Goal: Information Seeking & Learning: Learn about a topic

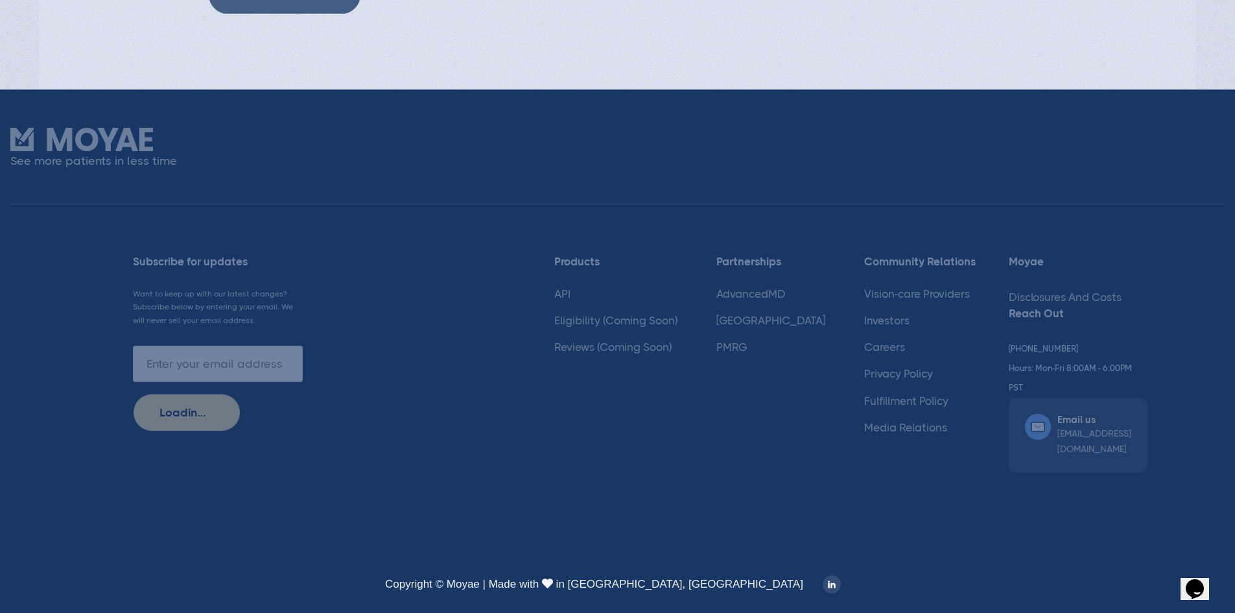
scroll to position [3502, 0]
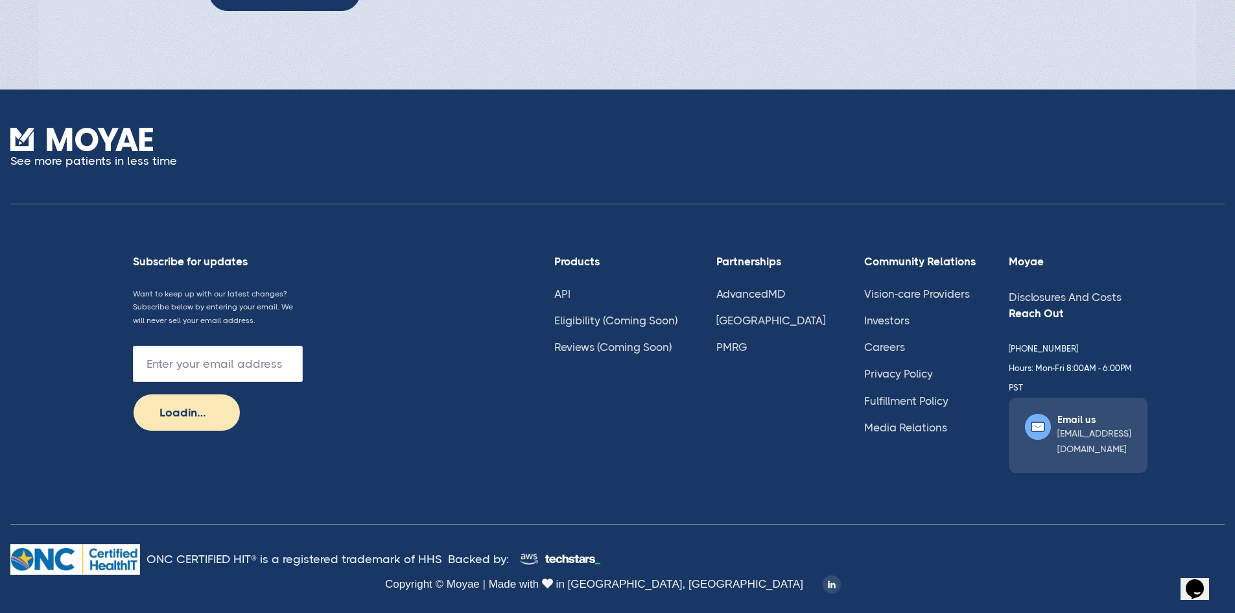
type input "Subscribe"
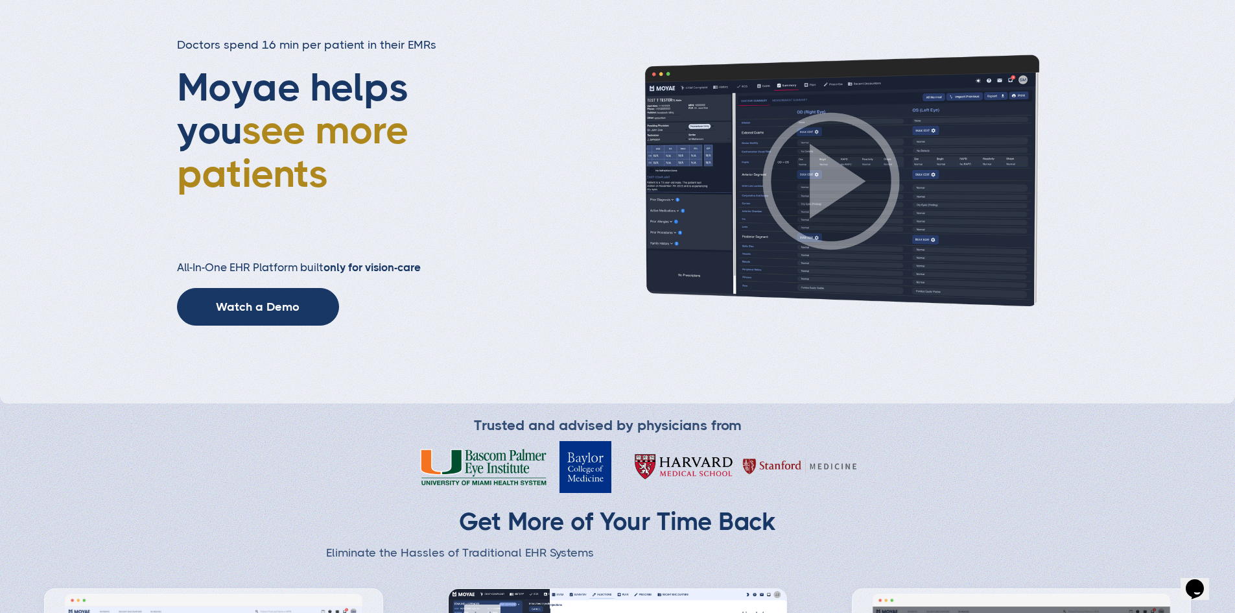
scroll to position [0, 0]
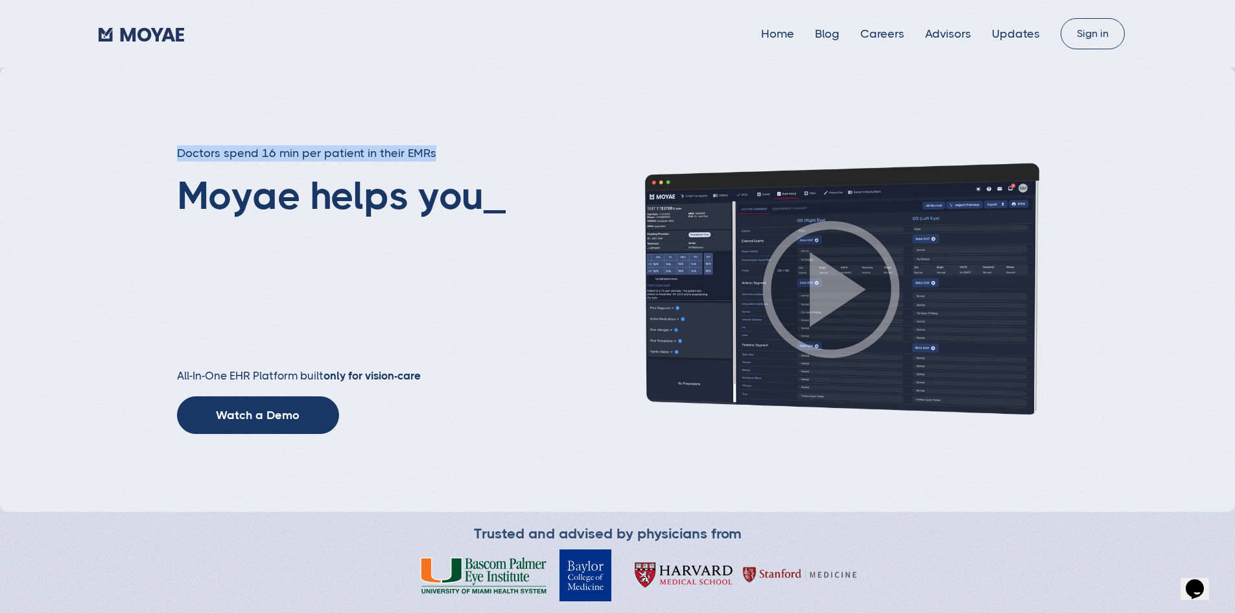
drag, startPoint x: 176, startPoint y: 152, endPoint x: 493, endPoint y: 172, distance: 316.9
click at [493, 161] on h3 "Doctors spend 16 min per patient in their EMRs" at bounding box center [341, 153] width 329 height 16
click at [484, 161] on h3 "Doctors spend 16 min per patient in their EMRs" at bounding box center [349, 153] width 345 height 16
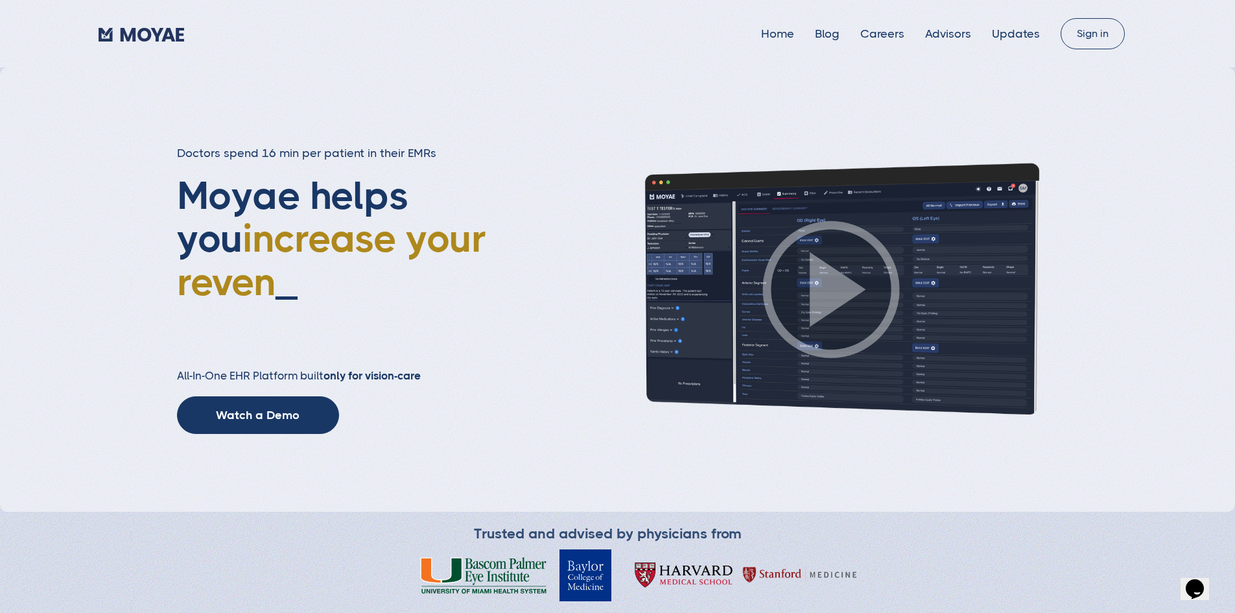
scroll to position [65, 0]
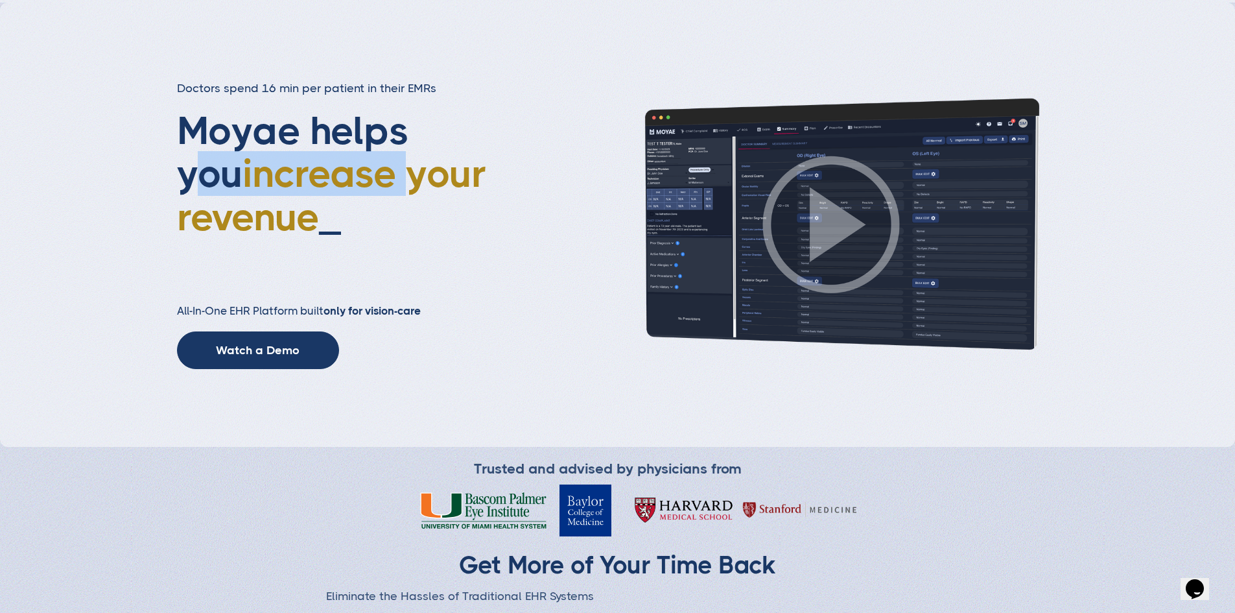
drag, startPoint x: 195, startPoint y: 230, endPoint x: 510, endPoint y: 233, distance: 315.0
click at [510, 233] on h1 "Moyae helps you increase your revenue _" at bounding box center [349, 194] width 345 height 169
drag, startPoint x: 203, startPoint y: 267, endPoint x: 473, endPoint y: 280, distance: 270.6
click at [476, 239] on span "increase your revenue" at bounding box center [331, 195] width 309 height 88
click at [322, 239] on span "increase your revenue" at bounding box center [331, 195] width 309 height 88
